Goal: Task Accomplishment & Management: Use online tool/utility

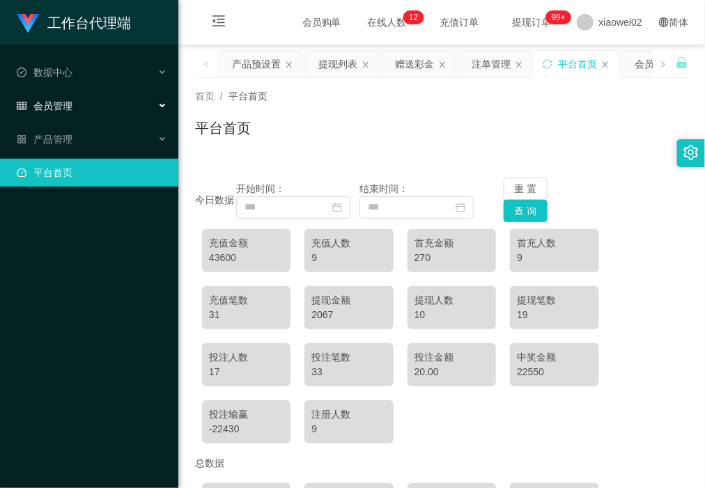
click at [91, 89] on ul "数据中心 会员管理 产品管理 平台首页" at bounding box center [89, 123] width 178 height 156
click at [86, 106] on div "会员管理" at bounding box center [89, 106] width 178 height 28
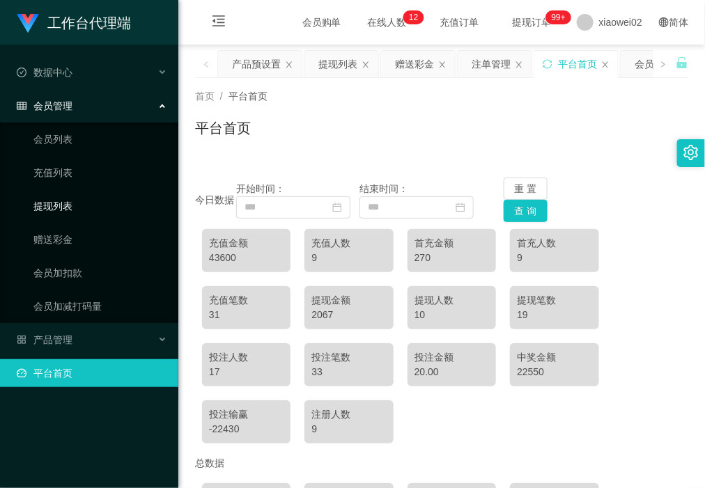
click at [79, 217] on link "提现列表" at bounding box center [100, 206] width 134 height 28
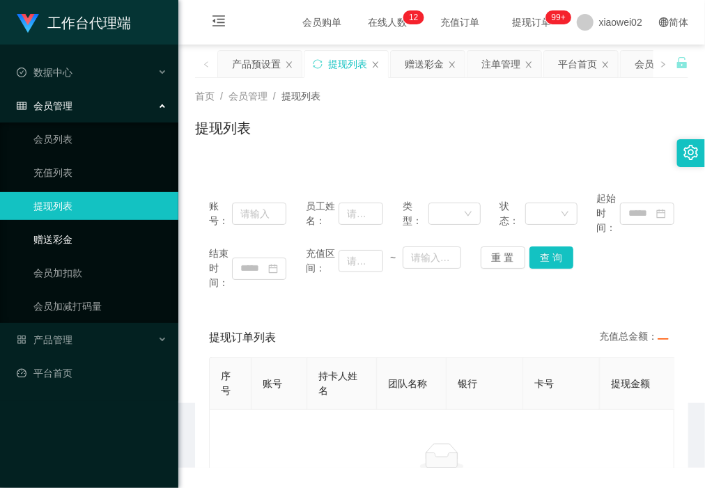
click at [70, 238] on link "赠送彩金" at bounding box center [100, 240] width 134 height 28
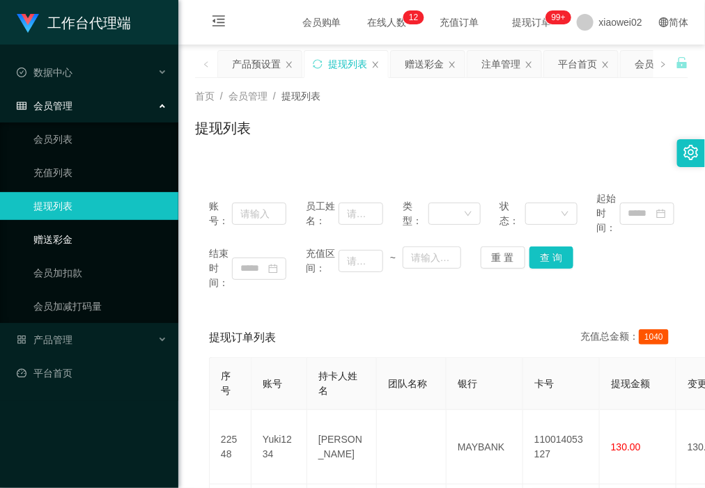
click at [77, 251] on link "赠送彩金" at bounding box center [100, 240] width 134 height 28
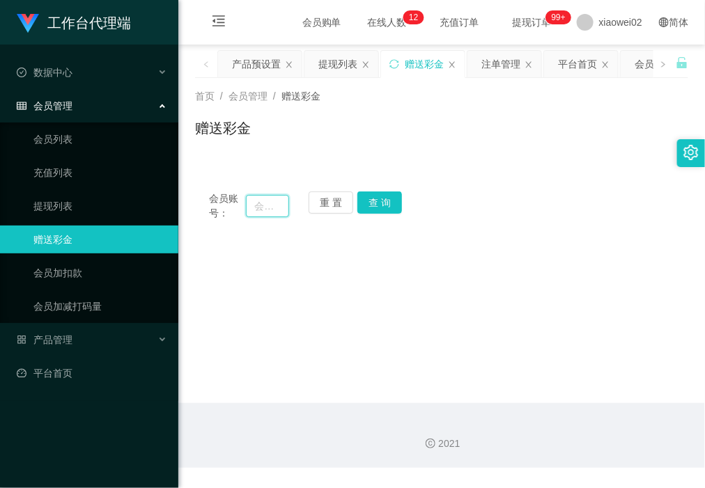
click at [267, 197] on input "text" at bounding box center [267, 206] width 43 height 22
paste input "HILUX9191"
type input "HILUX9191"
click at [382, 200] on button "查 询" at bounding box center [379, 203] width 45 height 22
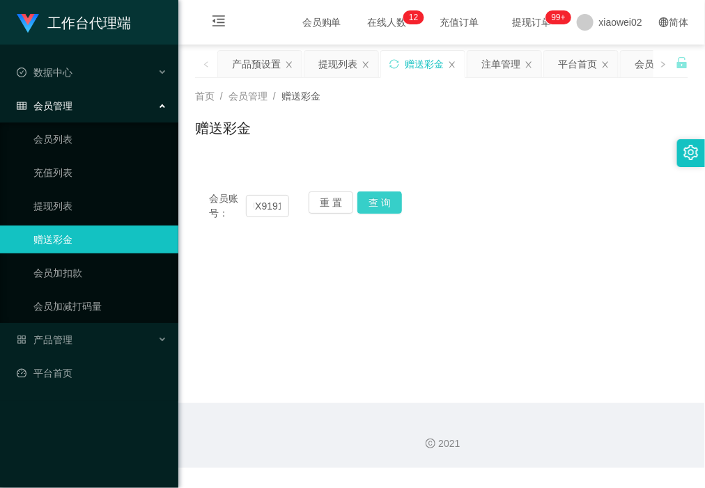
scroll to position [0, 0]
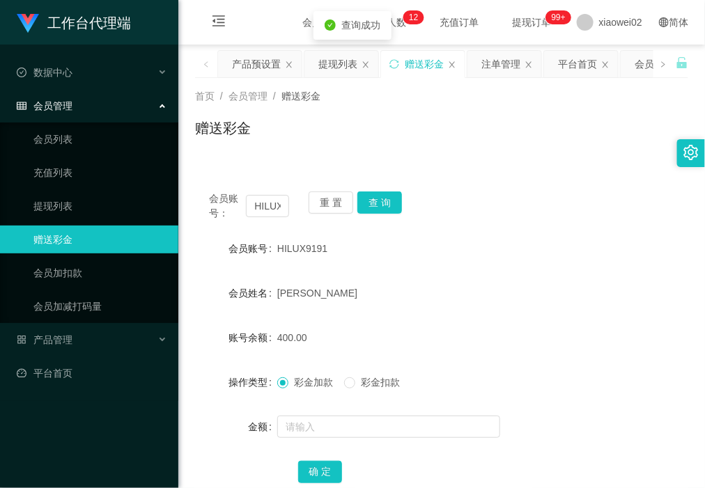
click at [347, 413] on div at bounding box center [421, 427] width 288 height 28
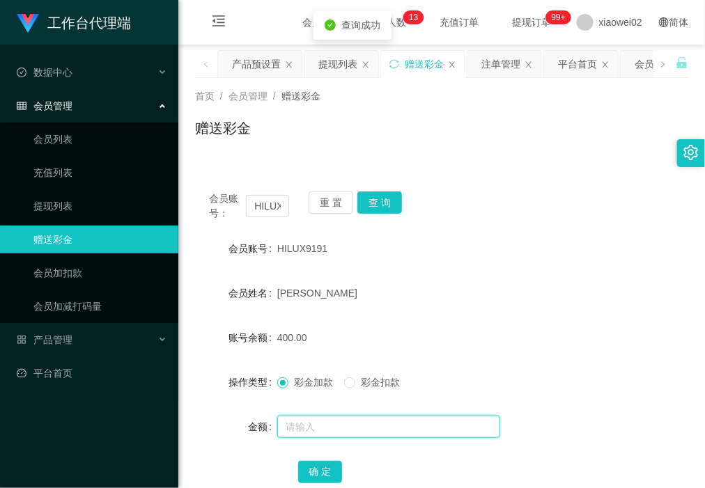
click at [342, 424] on input "text" at bounding box center [388, 427] width 223 height 22
type input "100"
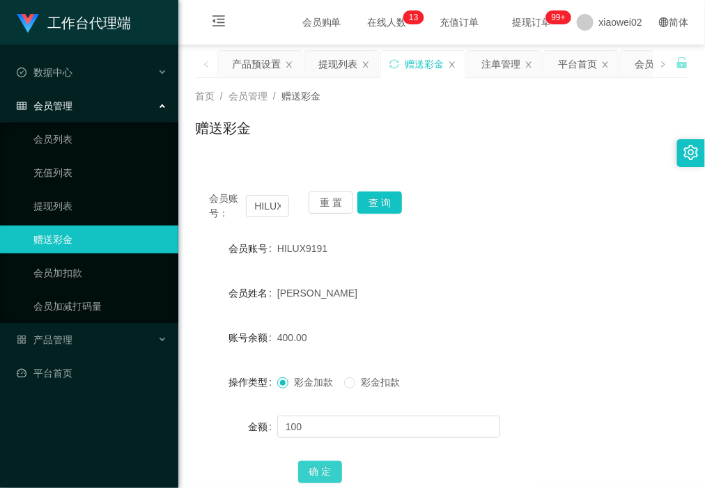
click at [319, 464] on button "确 定" at bounding box center [320, 472] width 45 height 22
